Goal: Transaction & Acquisition: Purchase product/service

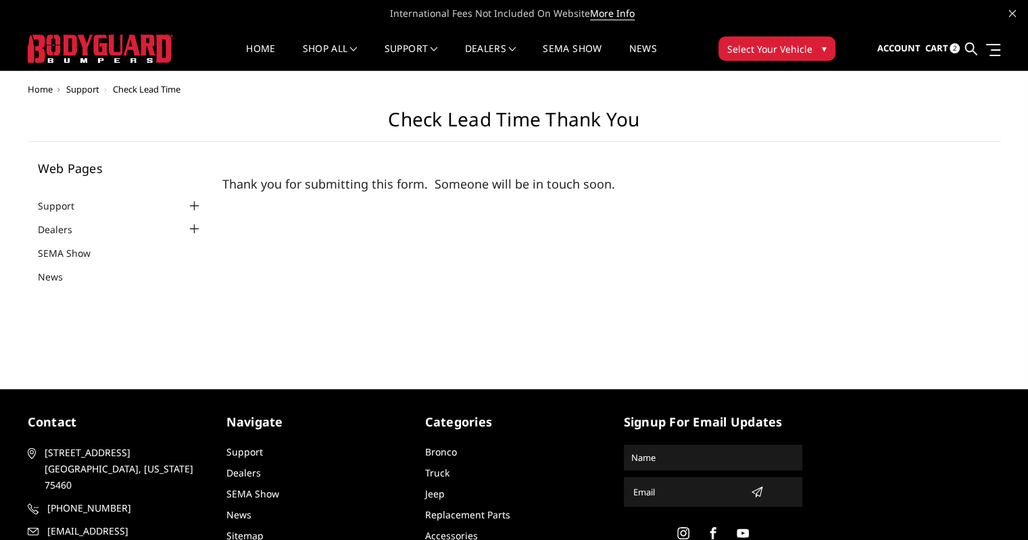
click at [956, 53] on span "2" at bounding box center [955, 48] width 10 height 10
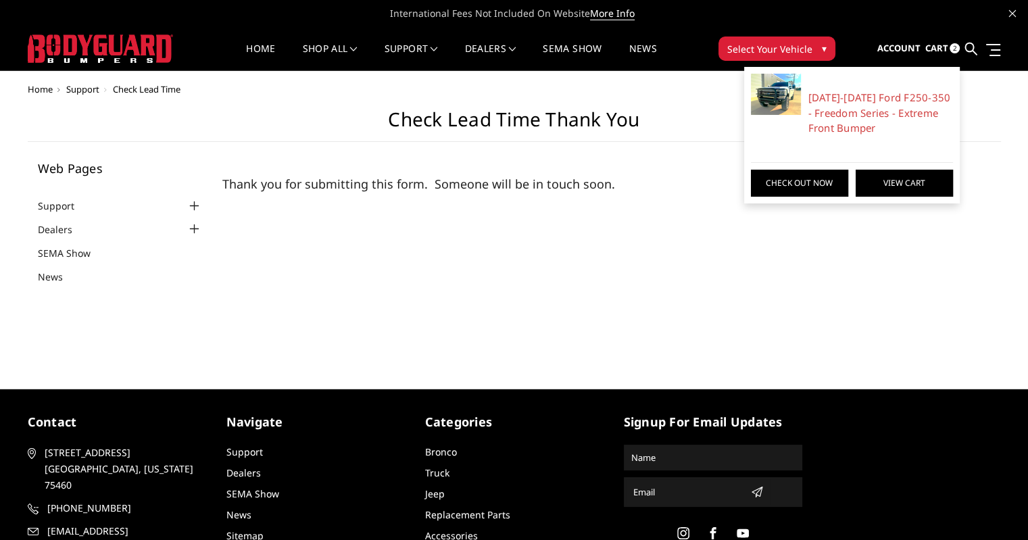
click at [892, 181] on link "View Cart" at bounding box center [904, 183] width 97 height 27
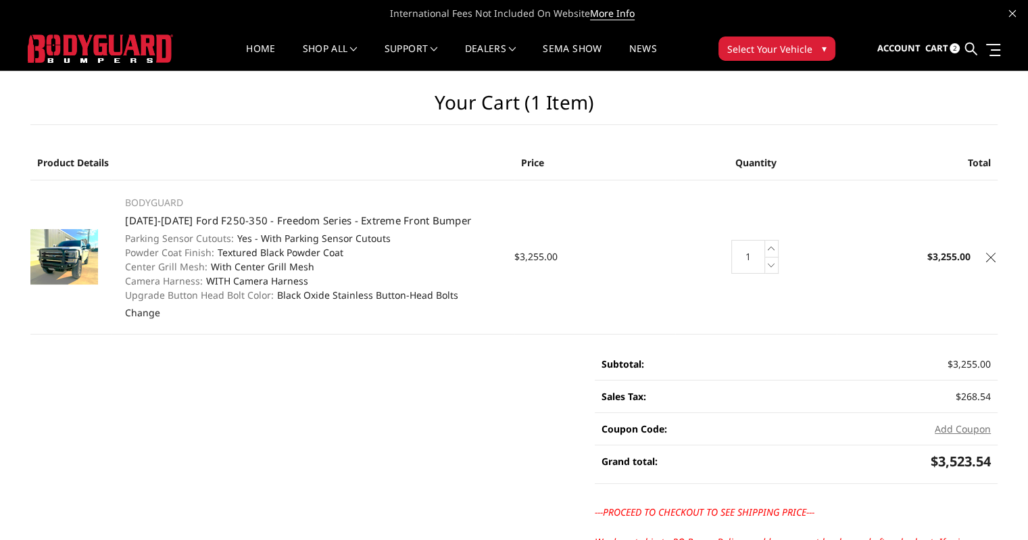
click at [134, 50] on img at bounding box center [100, 48] width 145 height 28
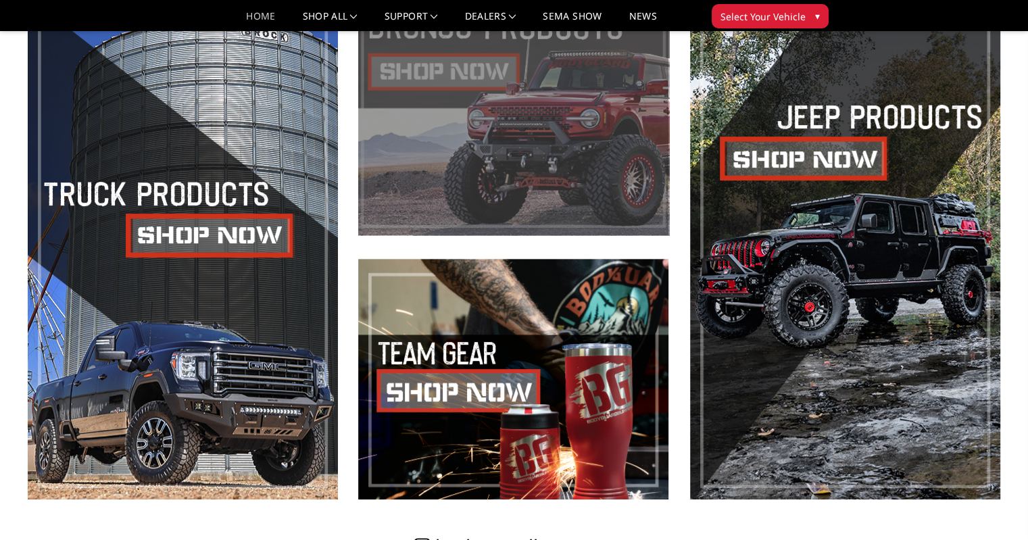
scroll to position [608, 0]
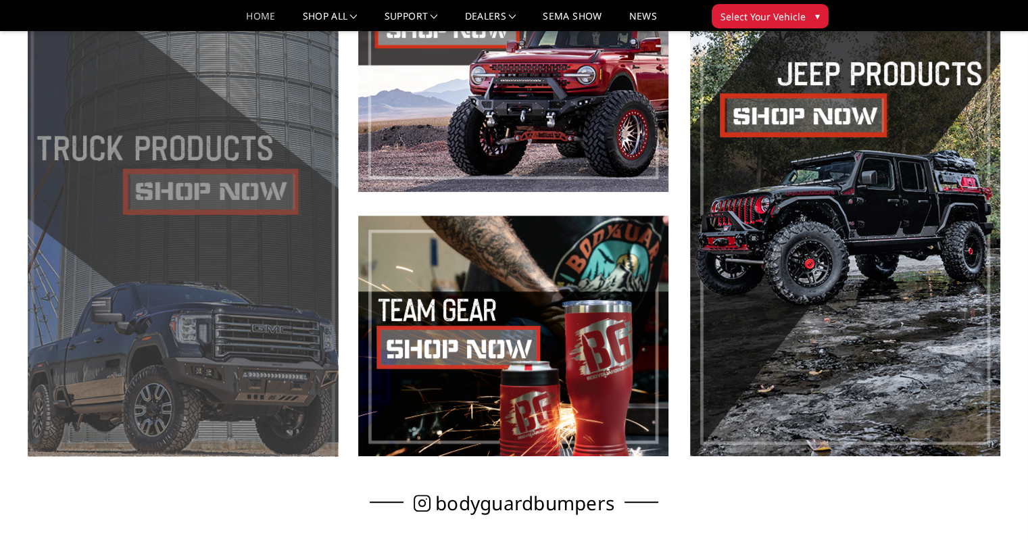
click at [243, 185] on span at bounding box center [183, 203] width 310 height 505
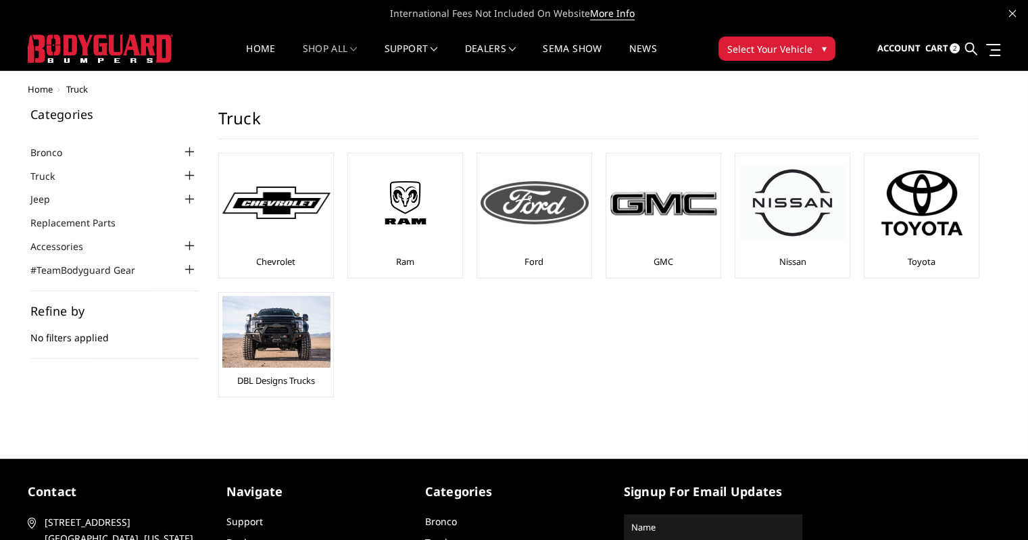
click at [547, 213] on img at bounding box center [535, 202] width 108 height 43
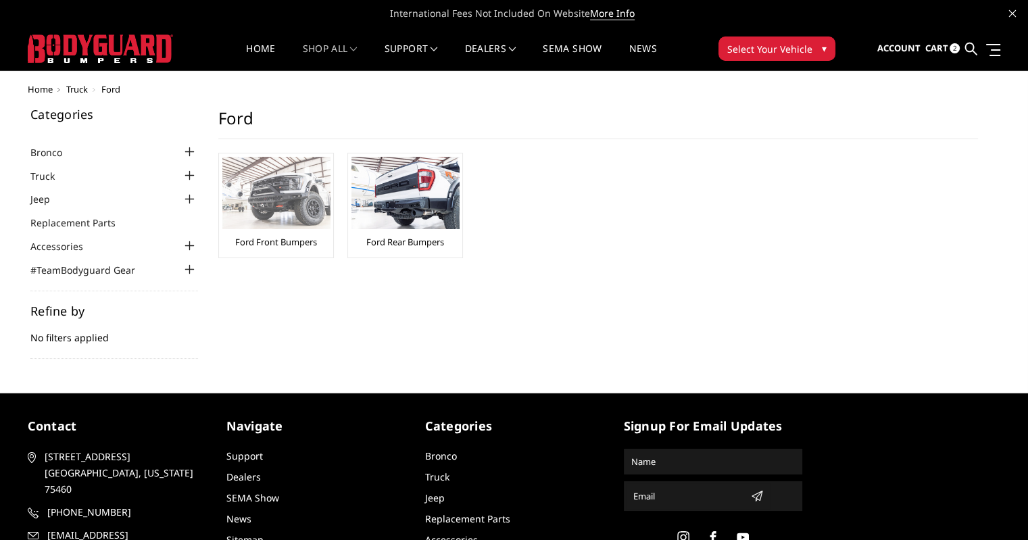
click at [291, 201] on img at bounding box center [276, 193] width 108 height 72
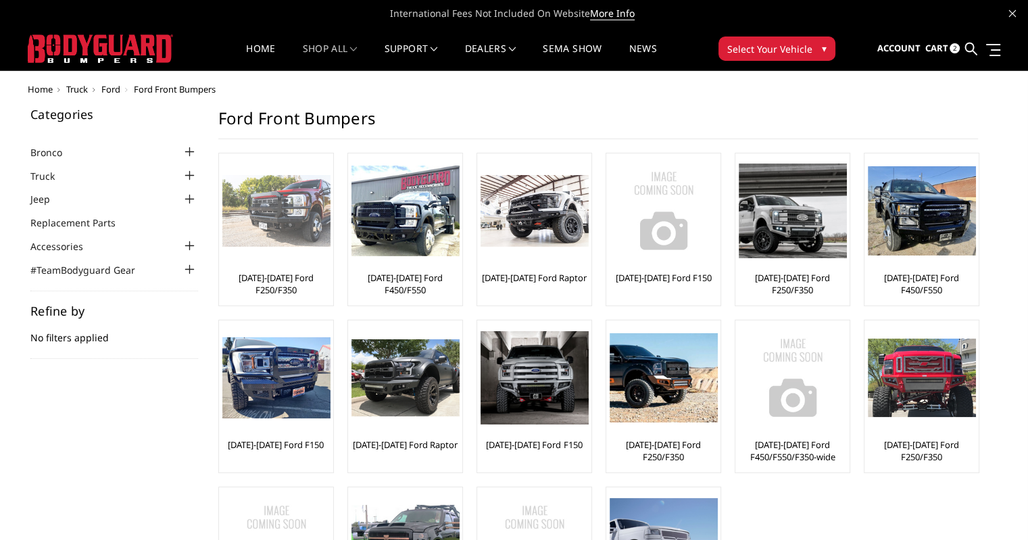
click at [288, 238] on img at bounding box center [276, 211] width 108 height 72
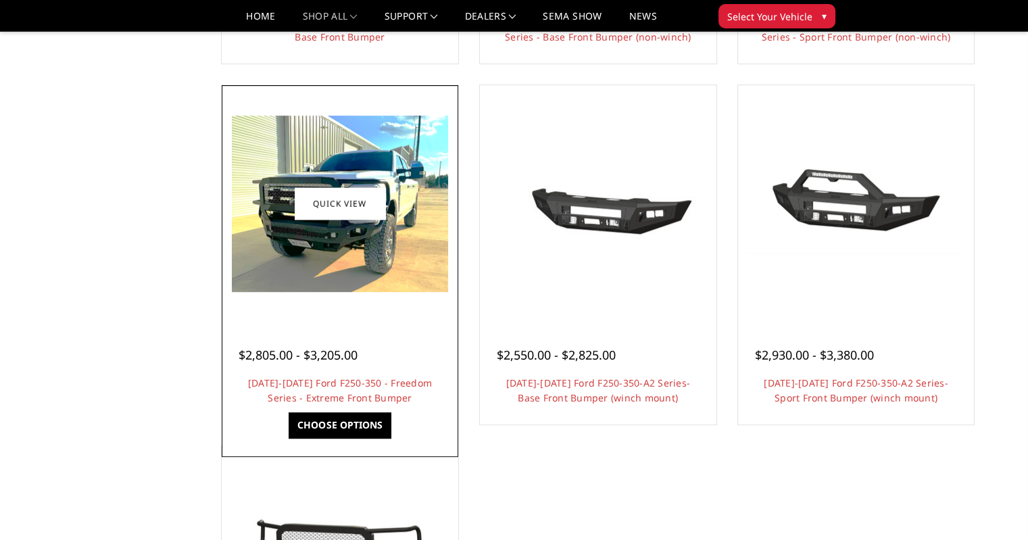
scroll to position [811, 0]
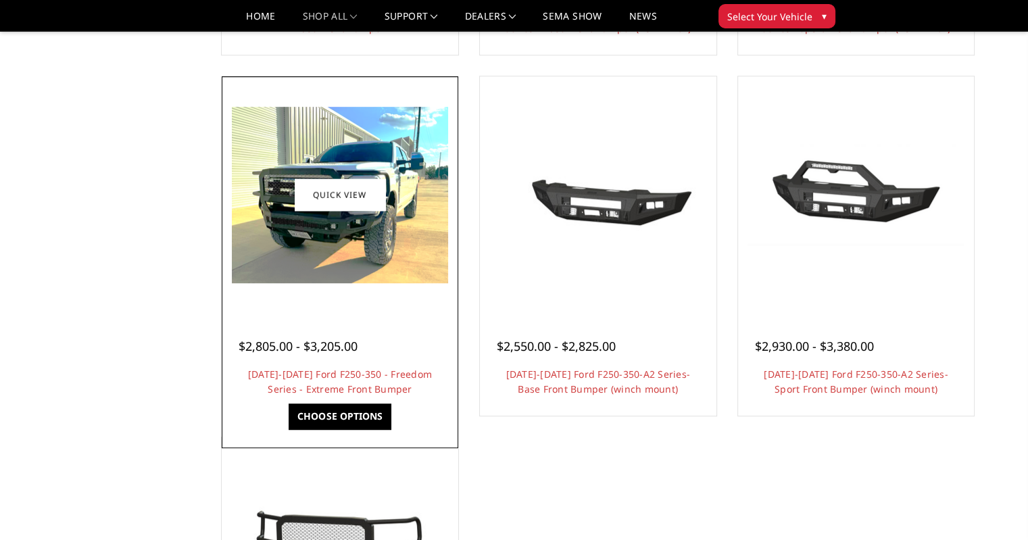
click at [349, 299] on div at bounding box center [340, 195] width 230 height 230
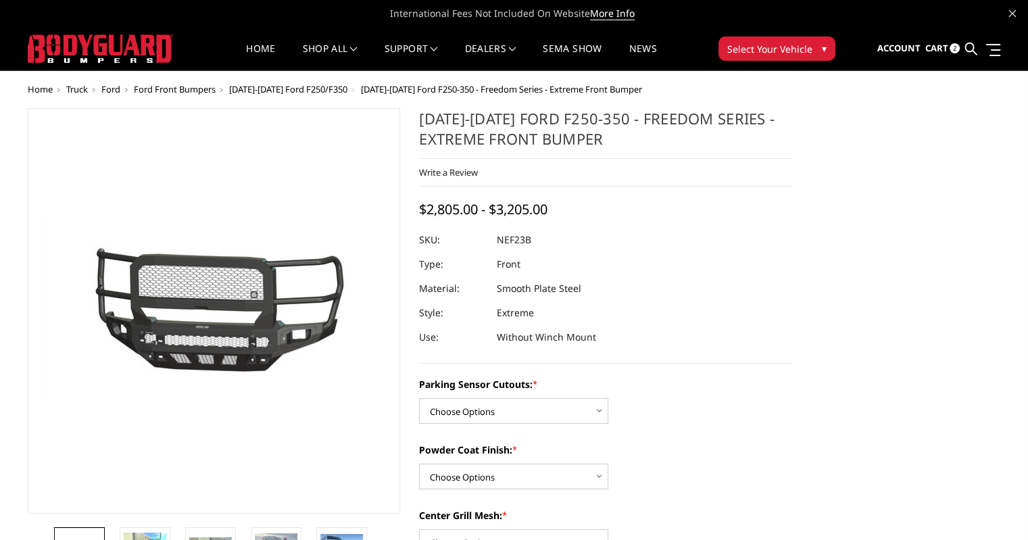
click at [950, 47] on span "2" at bounding box center [955, 48] width 10 height 10
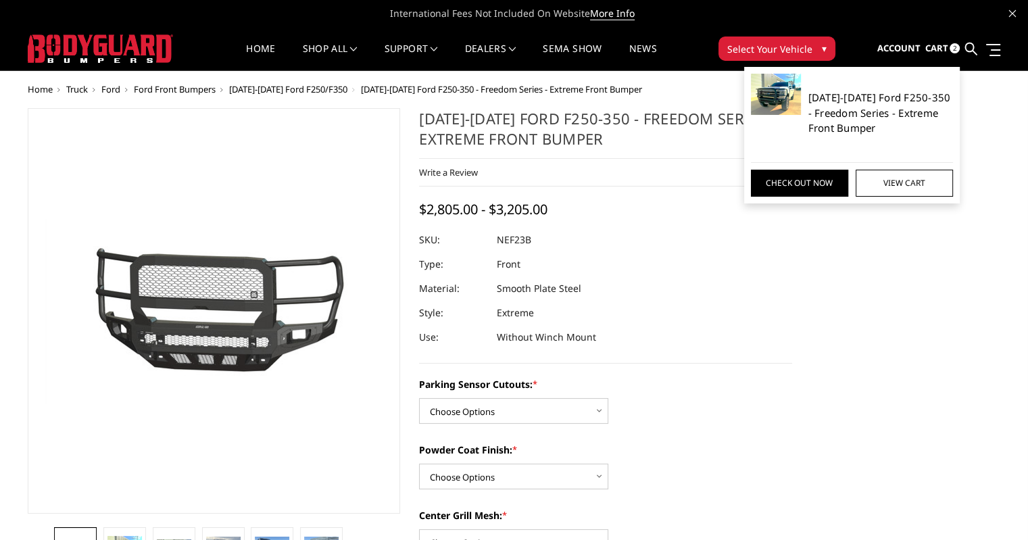
click at [871, 105] on link "[DATE]-[DATE] Ford F250-350 - Freedom Series - Extreme Front Bumper" at bounding box center [880, 113] width 145 height 46
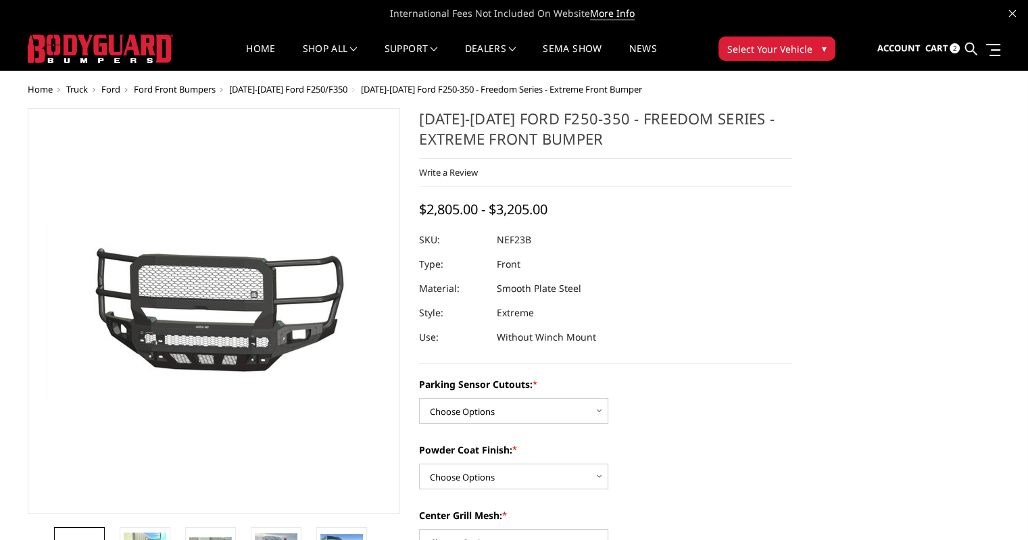
click at [929, 50] on span "Cart" at bounding box center [936, 48] width 23 height 12
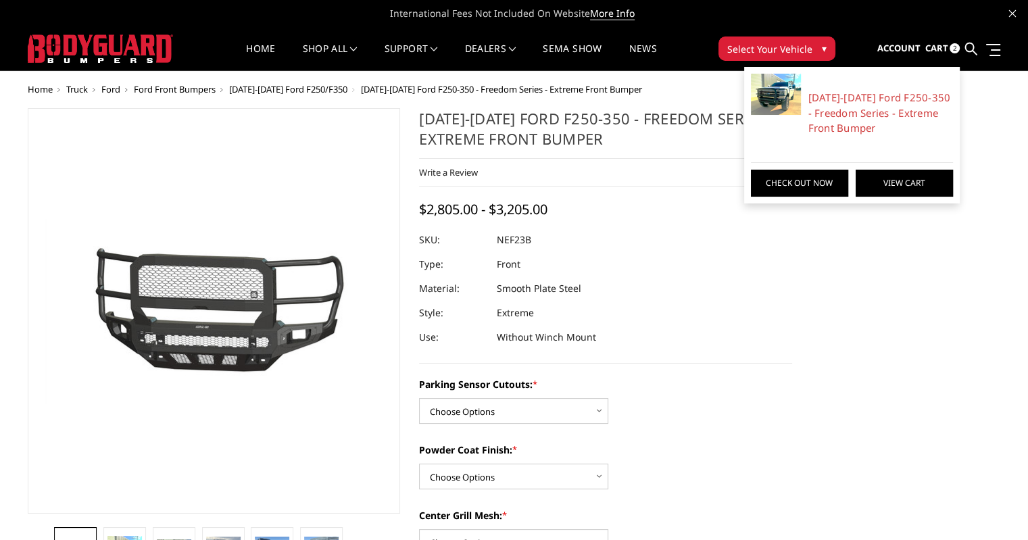
click at [892, 180] on link "View Cart" at bounding box center [904, 183] width 97 height 27
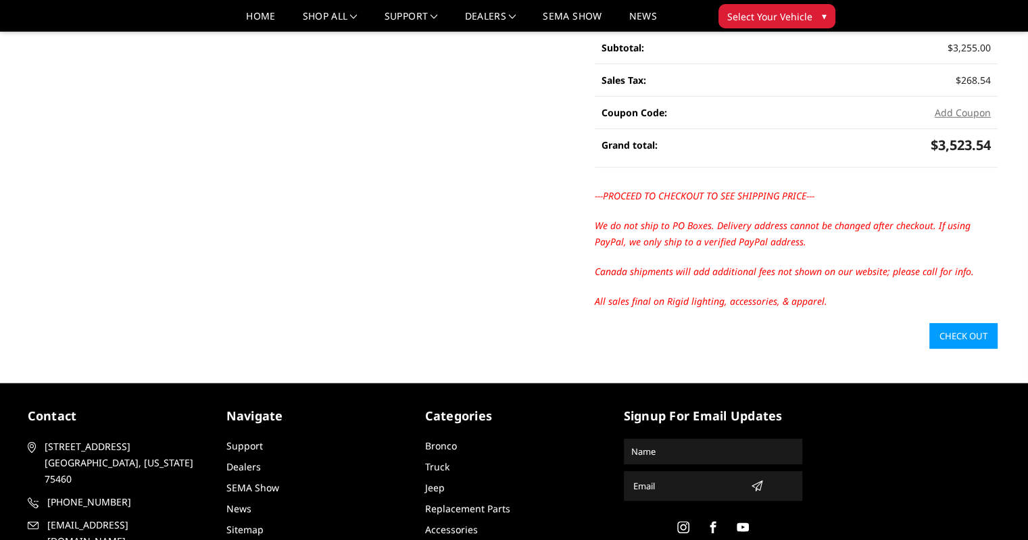
scroll to position [338, 0]
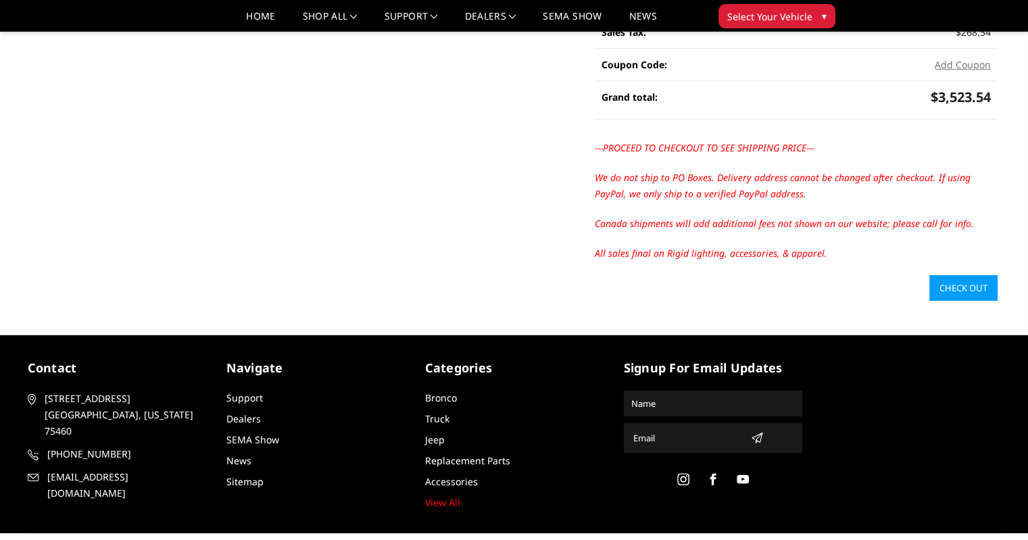
click at [952, 289] on link "Check out" at bounding box center [963, 288] width 68 height 26
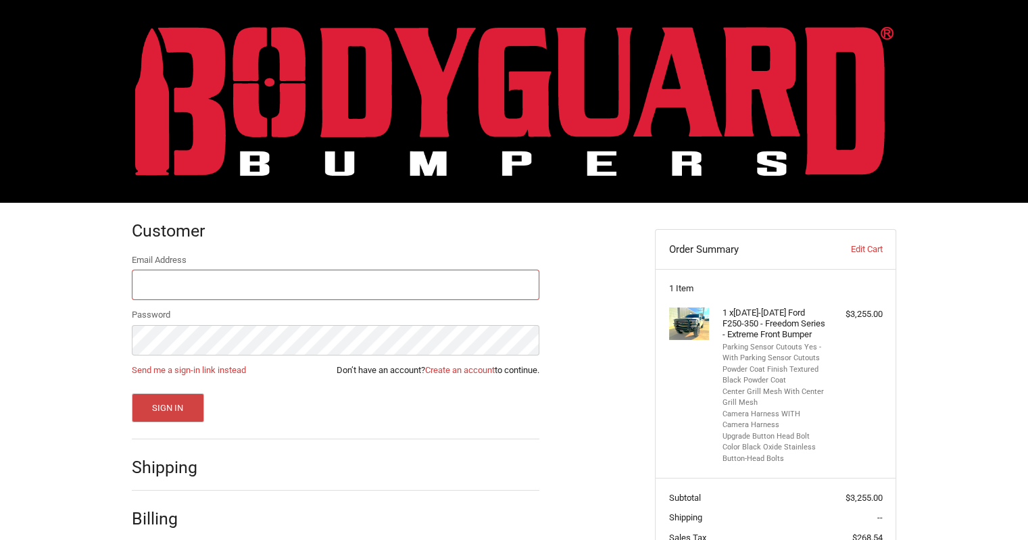
scroll to position [95, 0]
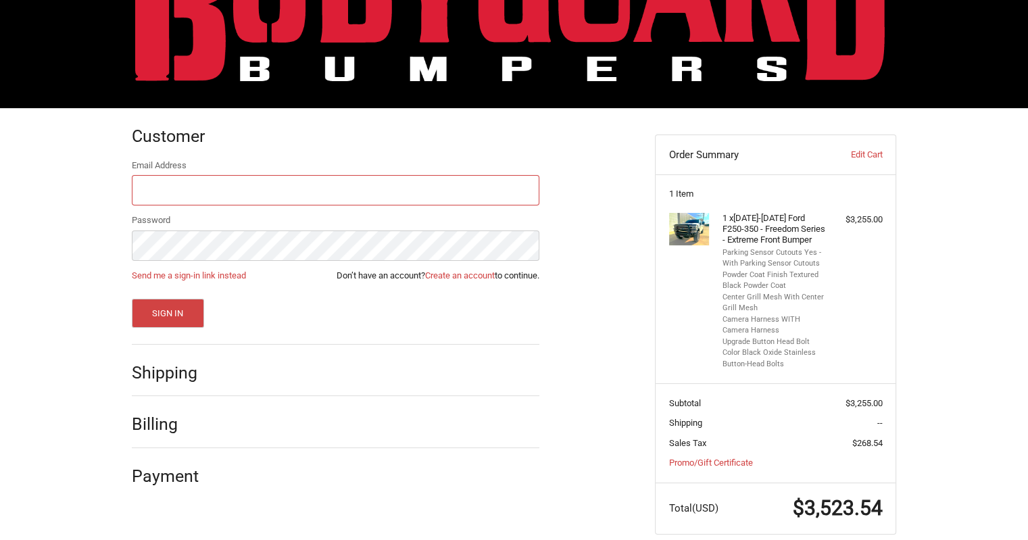
click at [190, 191] on input "Email Address" at bounding box center [336, 190] width 408 height 30
type input "[EMAIL_ADDRESS][DOMAIN_NAME]"
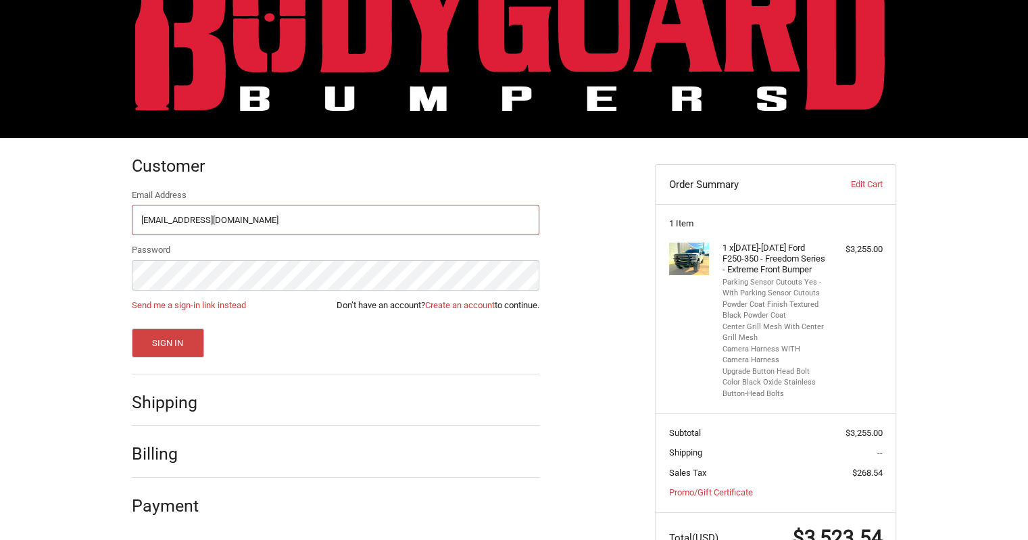
scroll to position [114, 0]
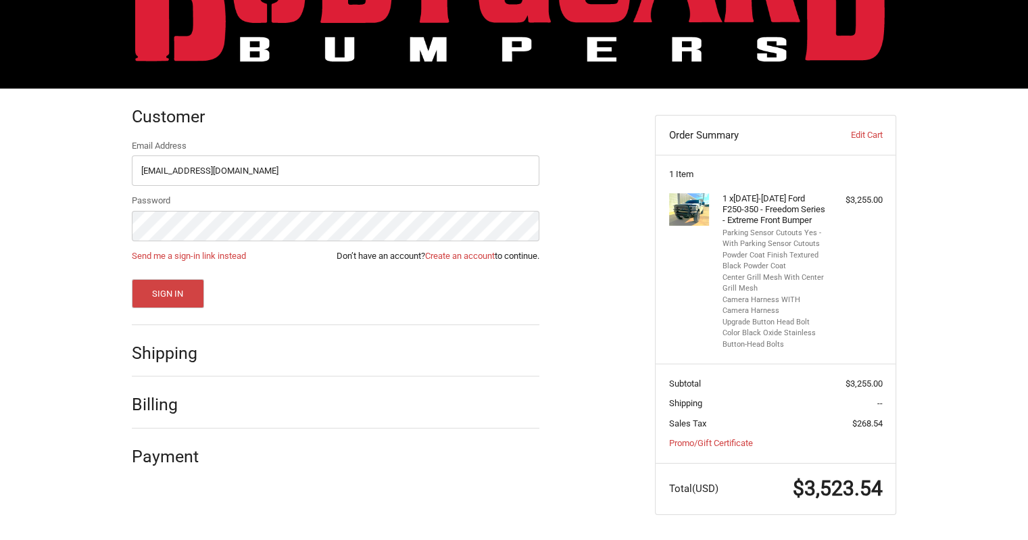
click at [164, 359] on h2 "Shipping" at bounding box center [171, 353] width 79 height 21
click at [181, 255] on link "Send me a sign-in link instead" at bounding box center [189, 256] width 114 height 10
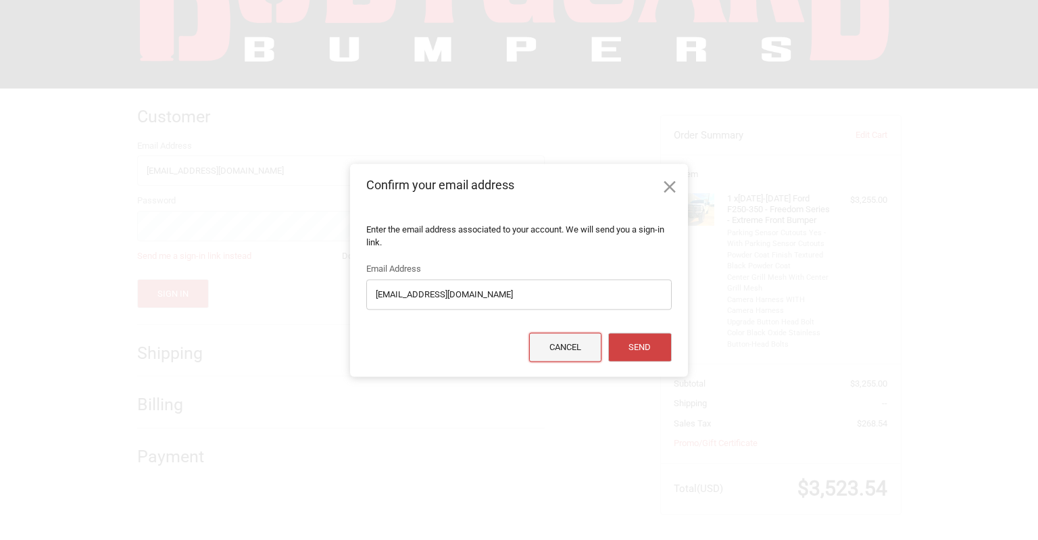
click at [558, 339] on button "Cancel" at bounding box center [565, 347] width 73 height 29
